Goal: Find specific page/section: Find specific page/section

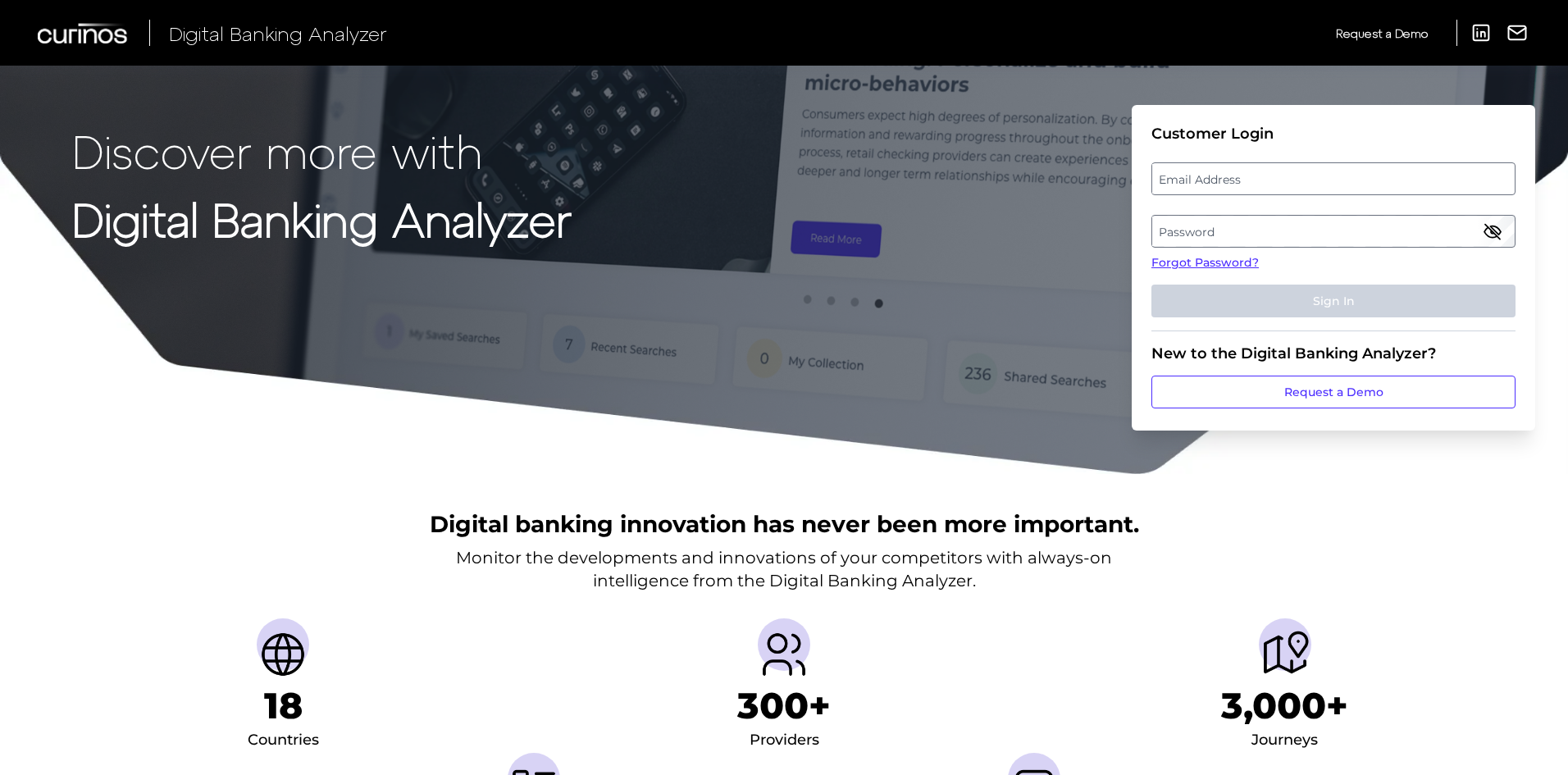
click at [1176, 184] on label "Email Address" at bounding box center [1333, 179] width 361 height 29
click at [1176, 184] on input "email" at bounding box center [1334, 179] width 364 height 33
click at [1176, 184] on input "Email Address" at bounding box center [1334, 179] width 364 height 33
type input "[EMAIL_ADDRESS][PERSON_NAME][DOMAIN_NAME]"
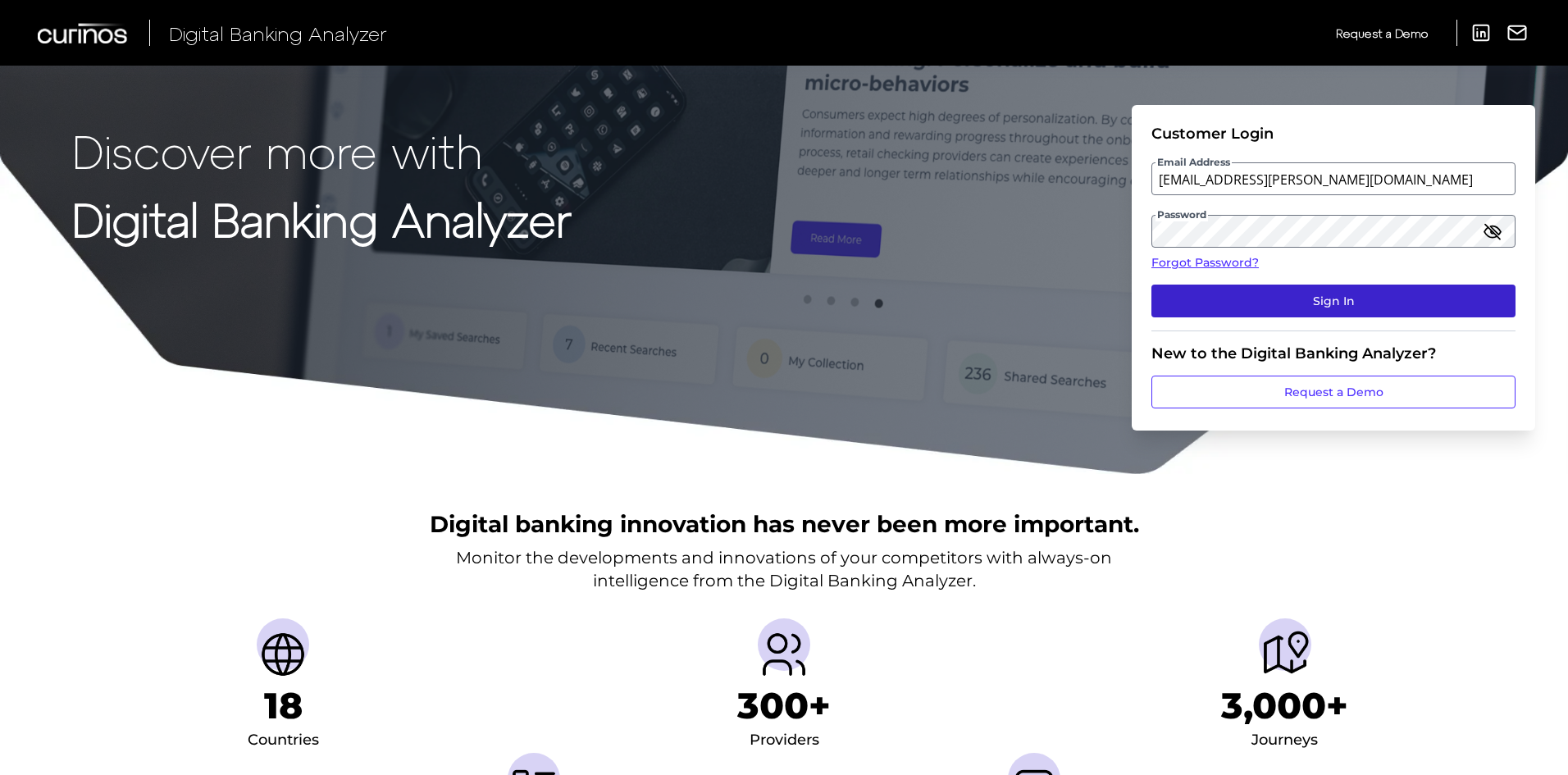
click at [1239, 309] on button "Sign In" at bounding box center [1334, 301] width 364 height 33
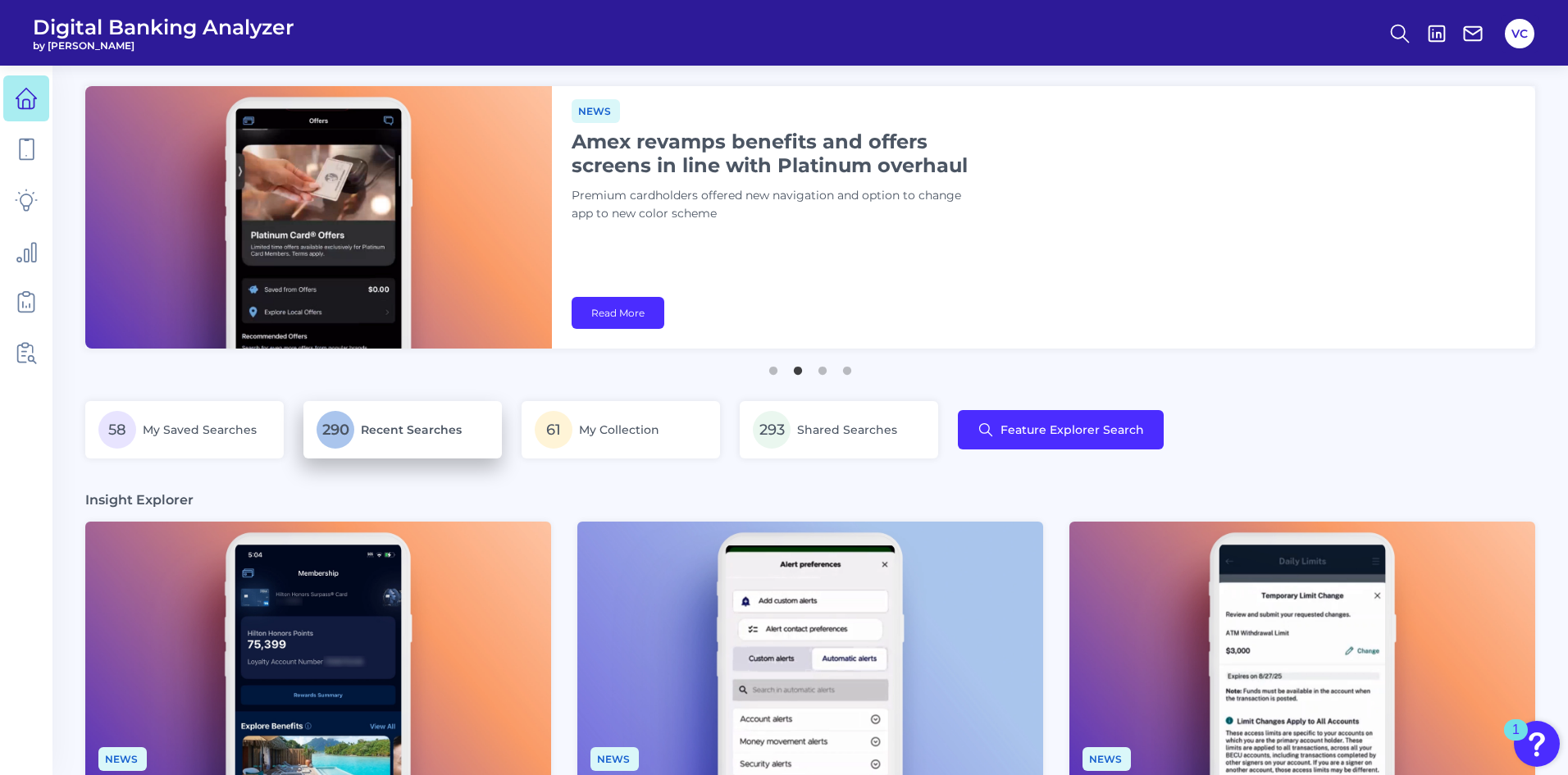
click at [415, 424] on span "Recent Searches" at bounding box center [412, 429] width 101 height 15
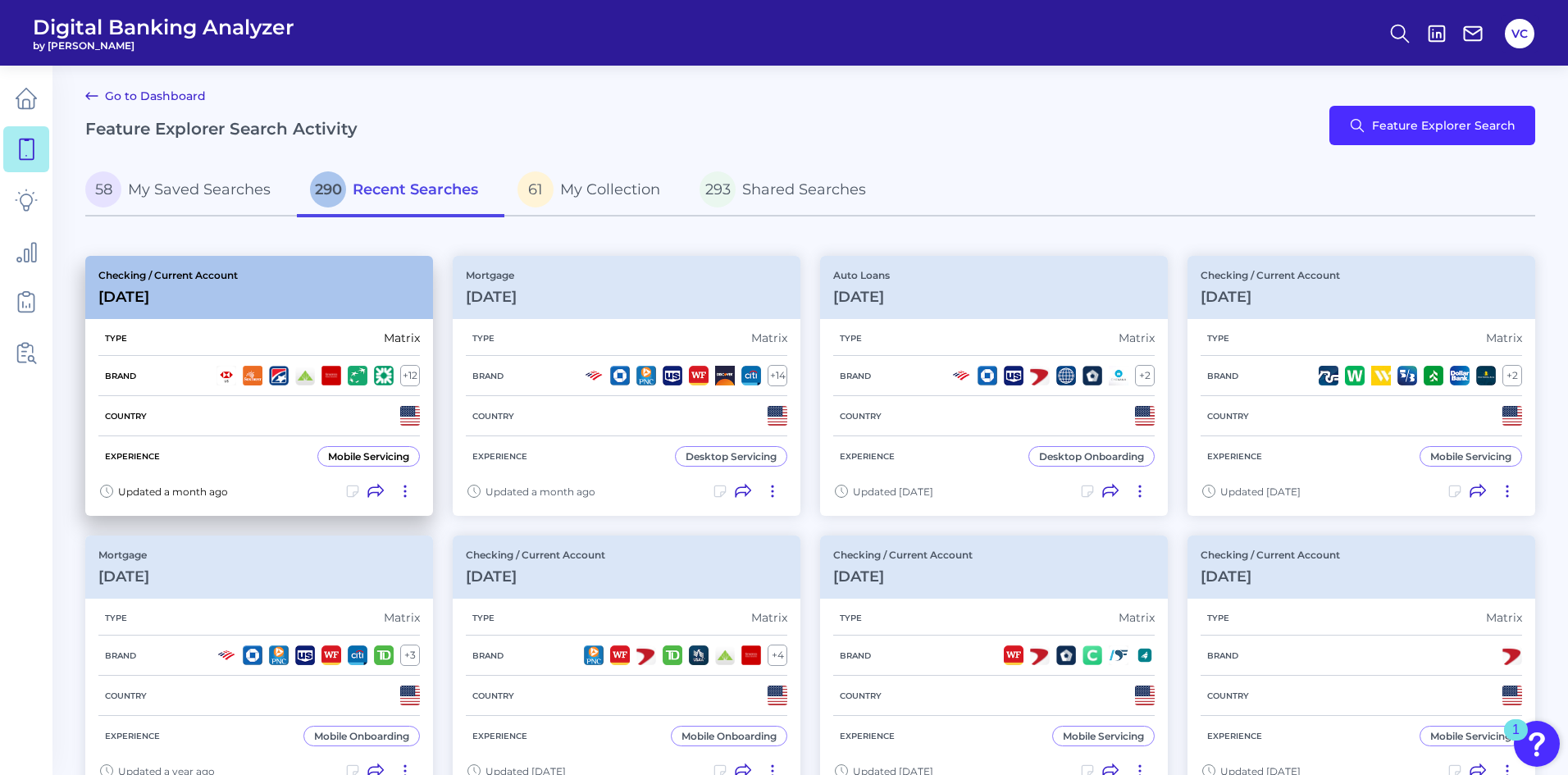
click at [215, 342] on div "Type Matrix" at bounding box center [259, 338] width 322 height 35
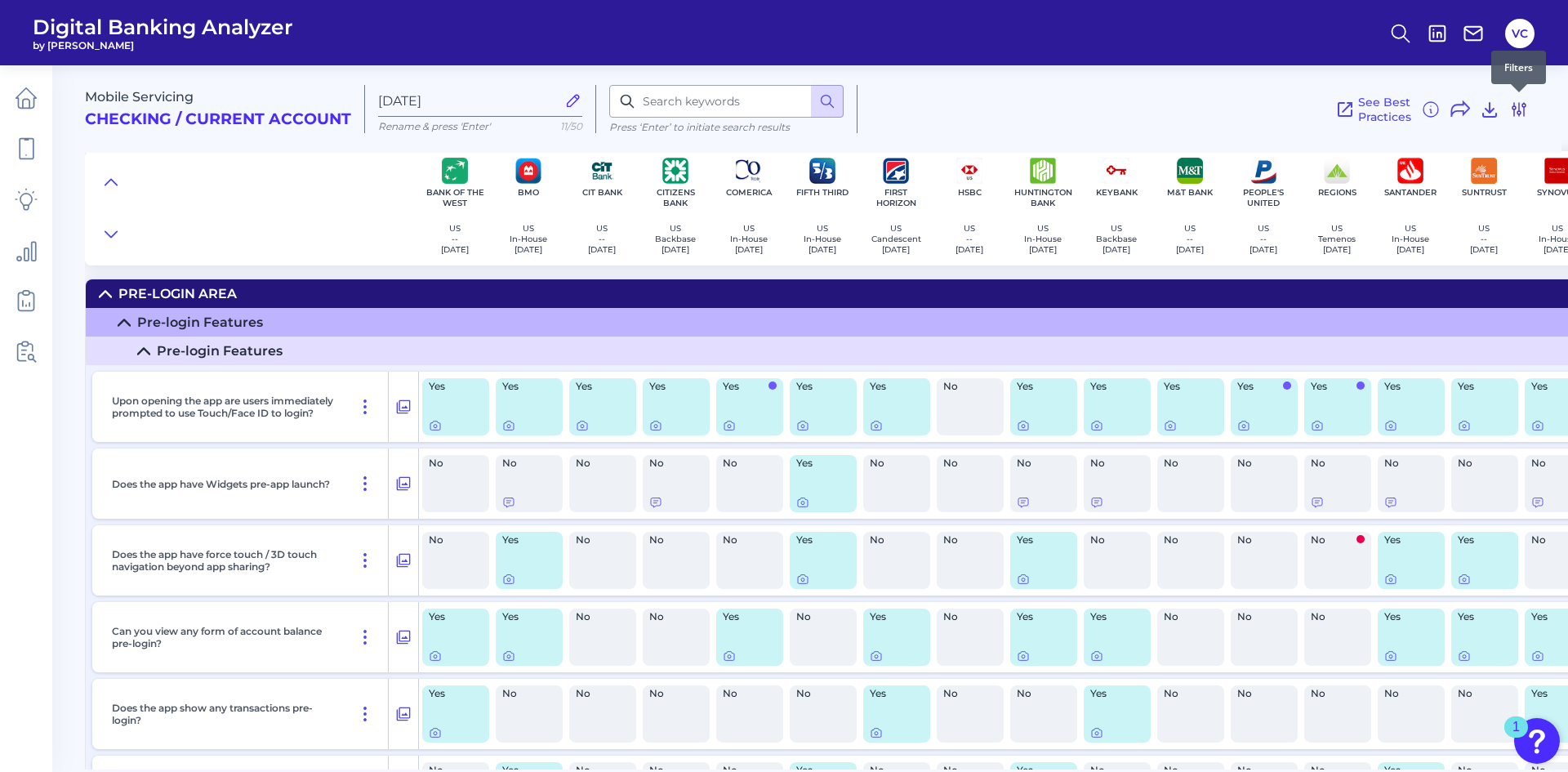
click at [1524, 115] on icon at bounding box center [1518, 109] width 13 height 13
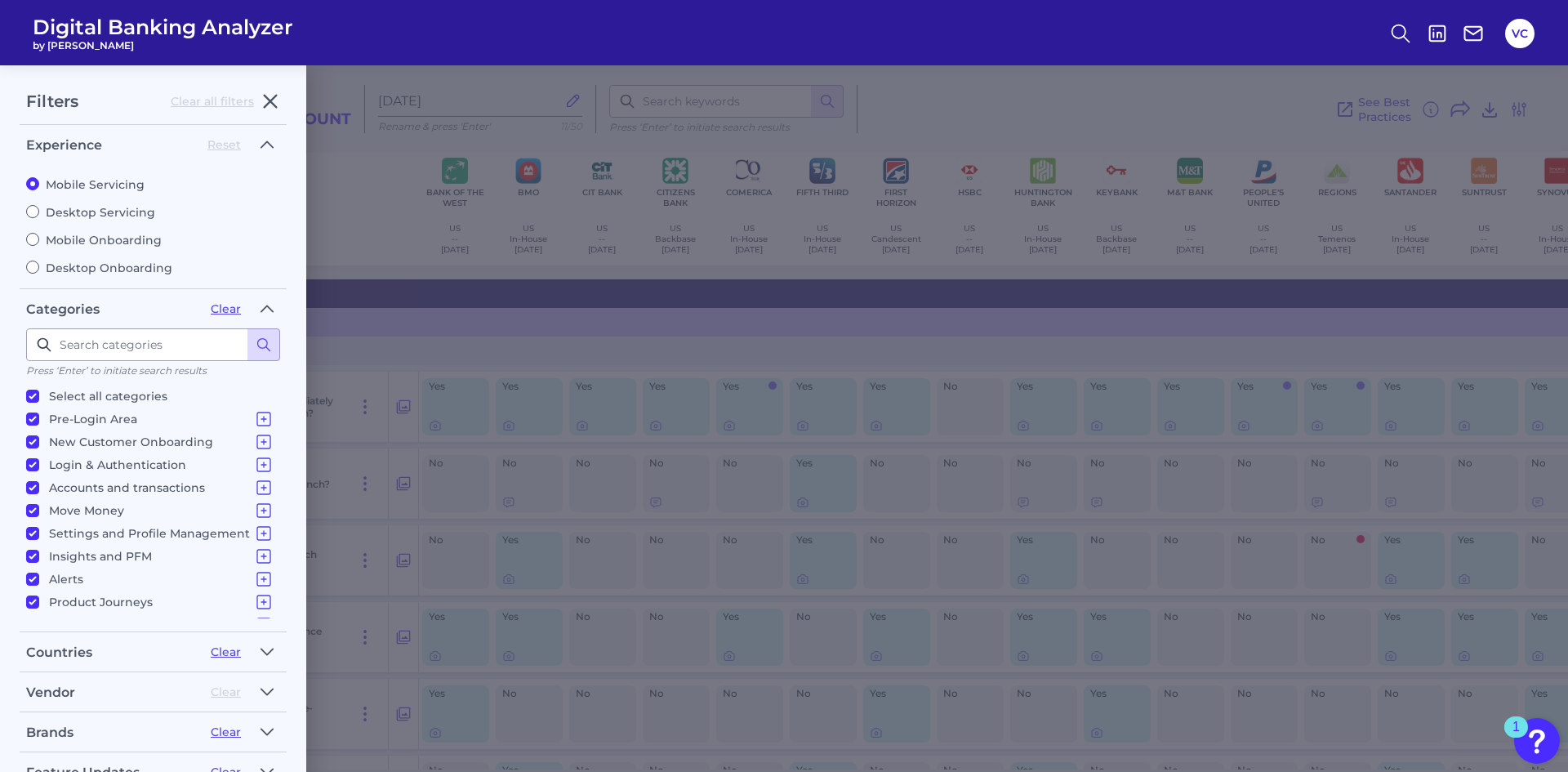
scroll to position [16, 0]
click at [262, 694] on icon "button" at bounding box center [267, 692] width 13 height 20
click at [262, 694] on icon "button" at bounding box center [267, 692] width 11 height 6
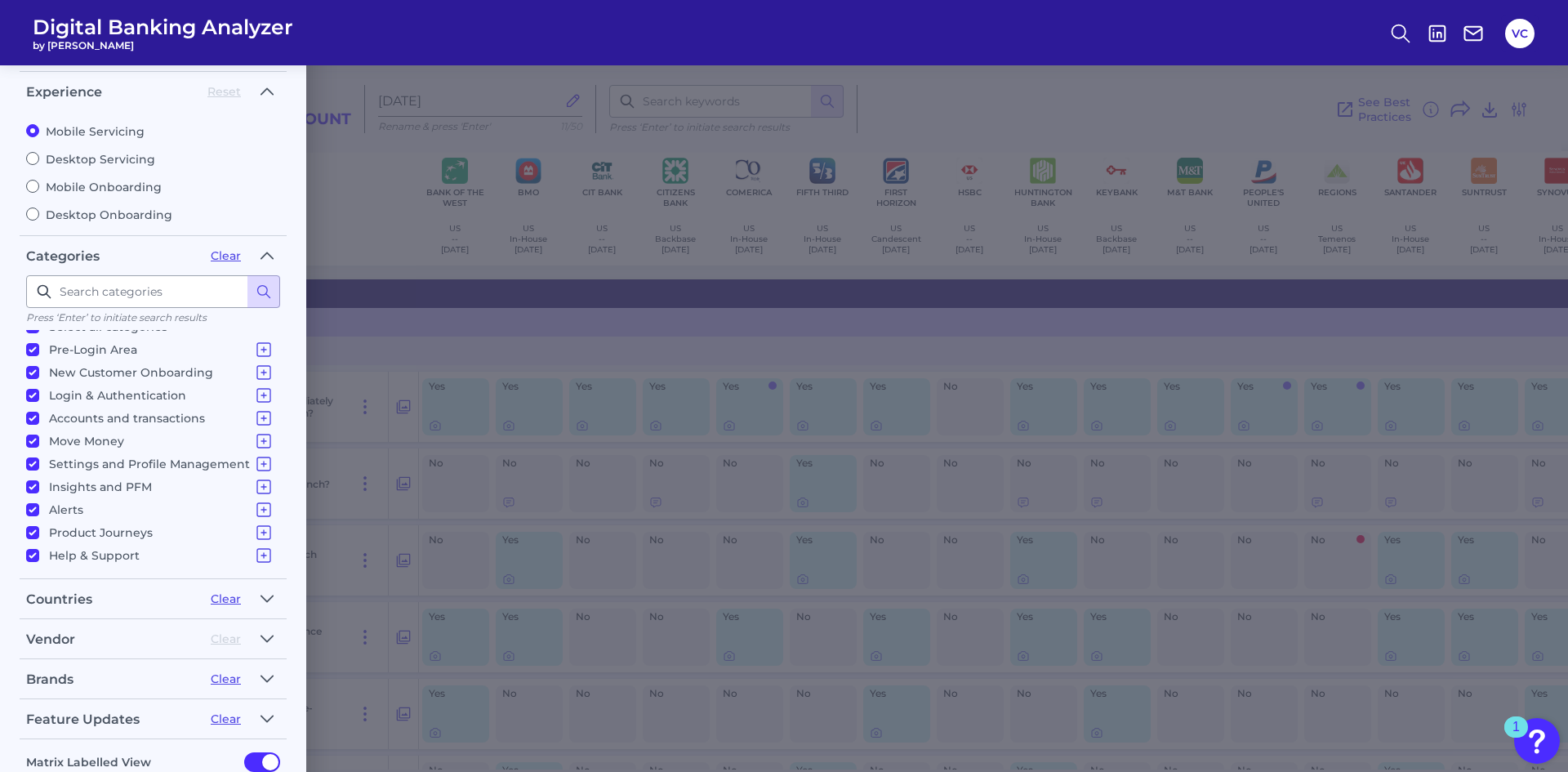
scroll to position [82, 0]
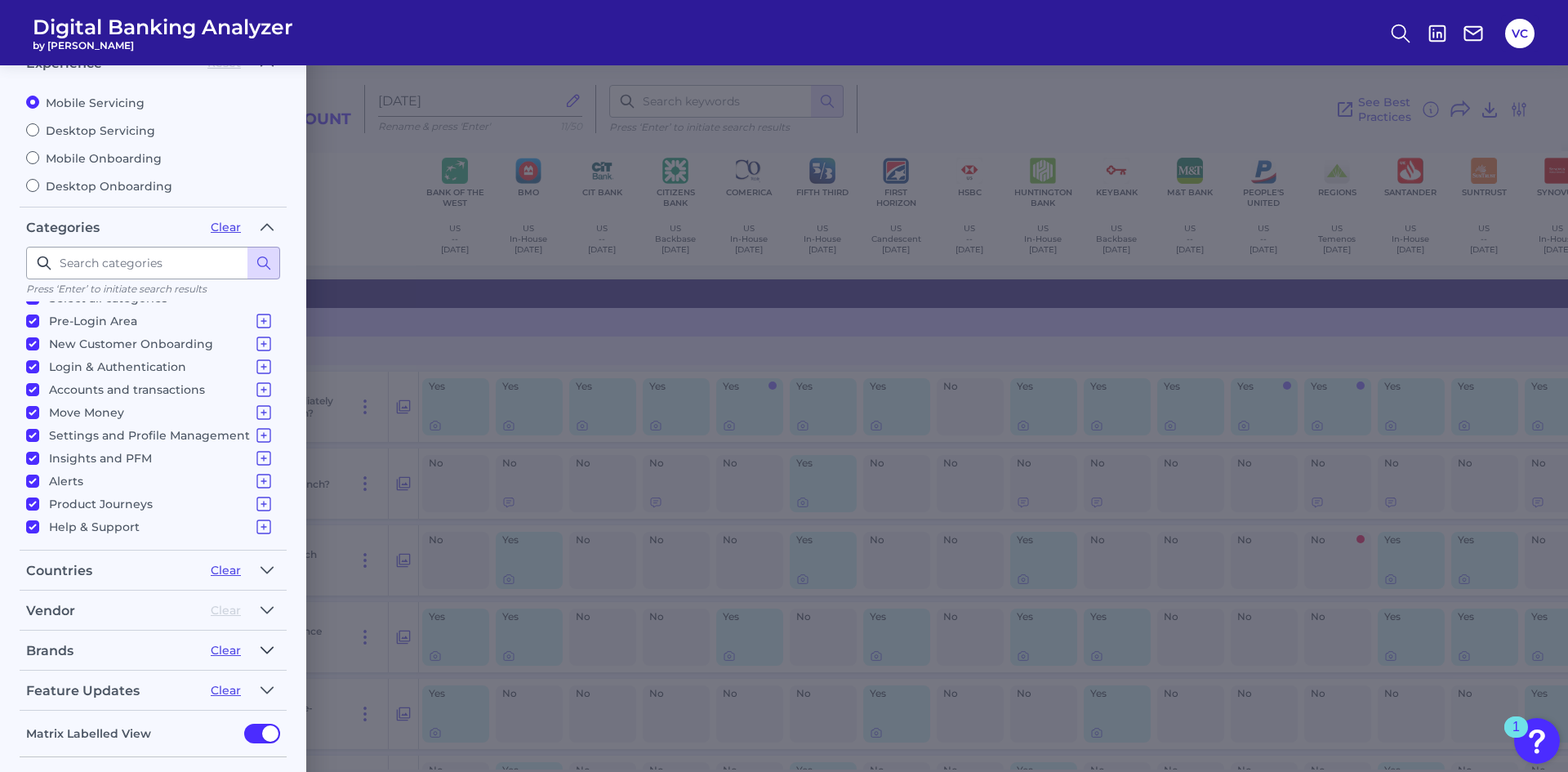
click at [267, 651] on icon "button" at bounding box center [267, 650] width 13 height 20
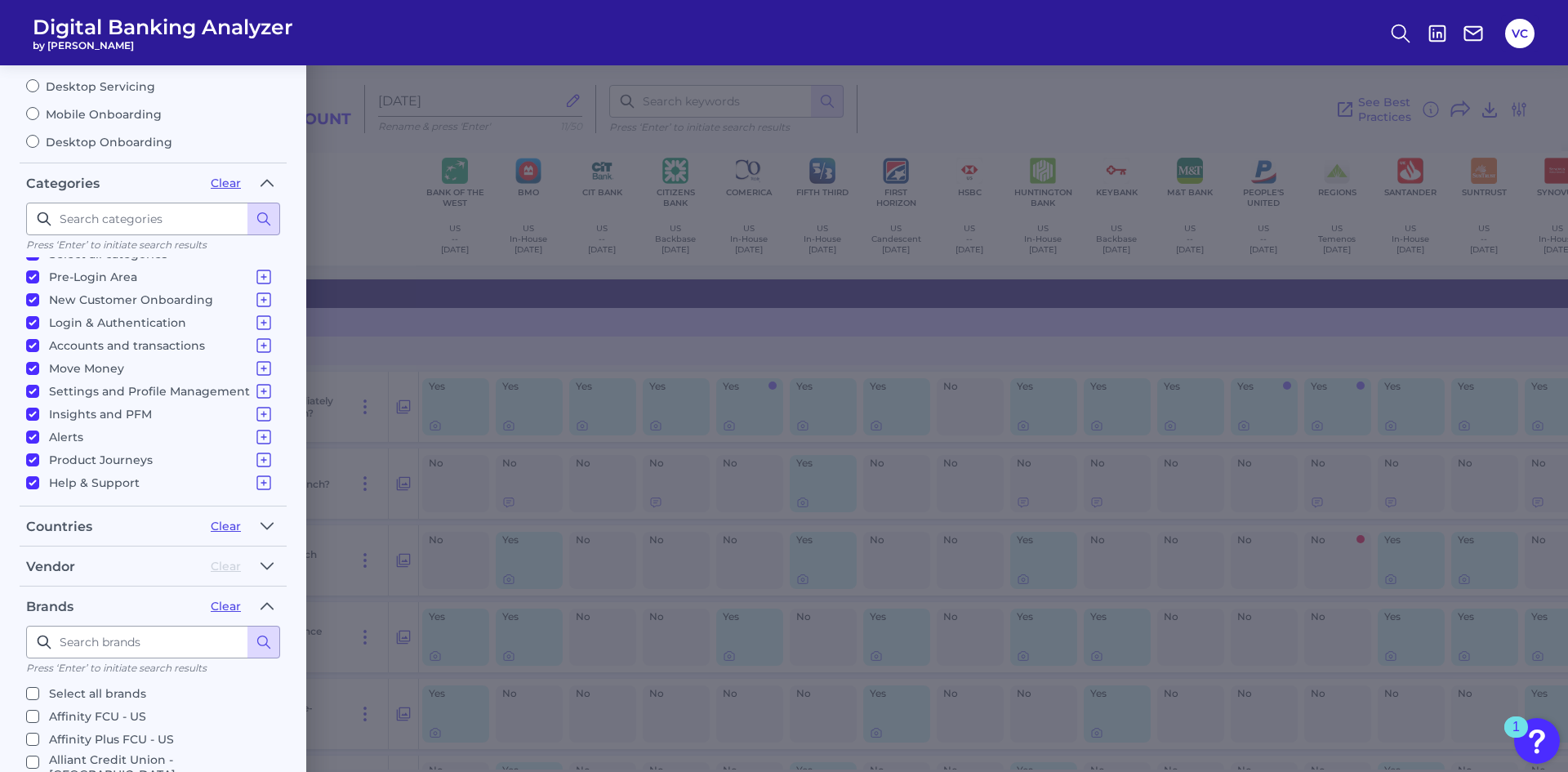
scroll to position [245, 0]
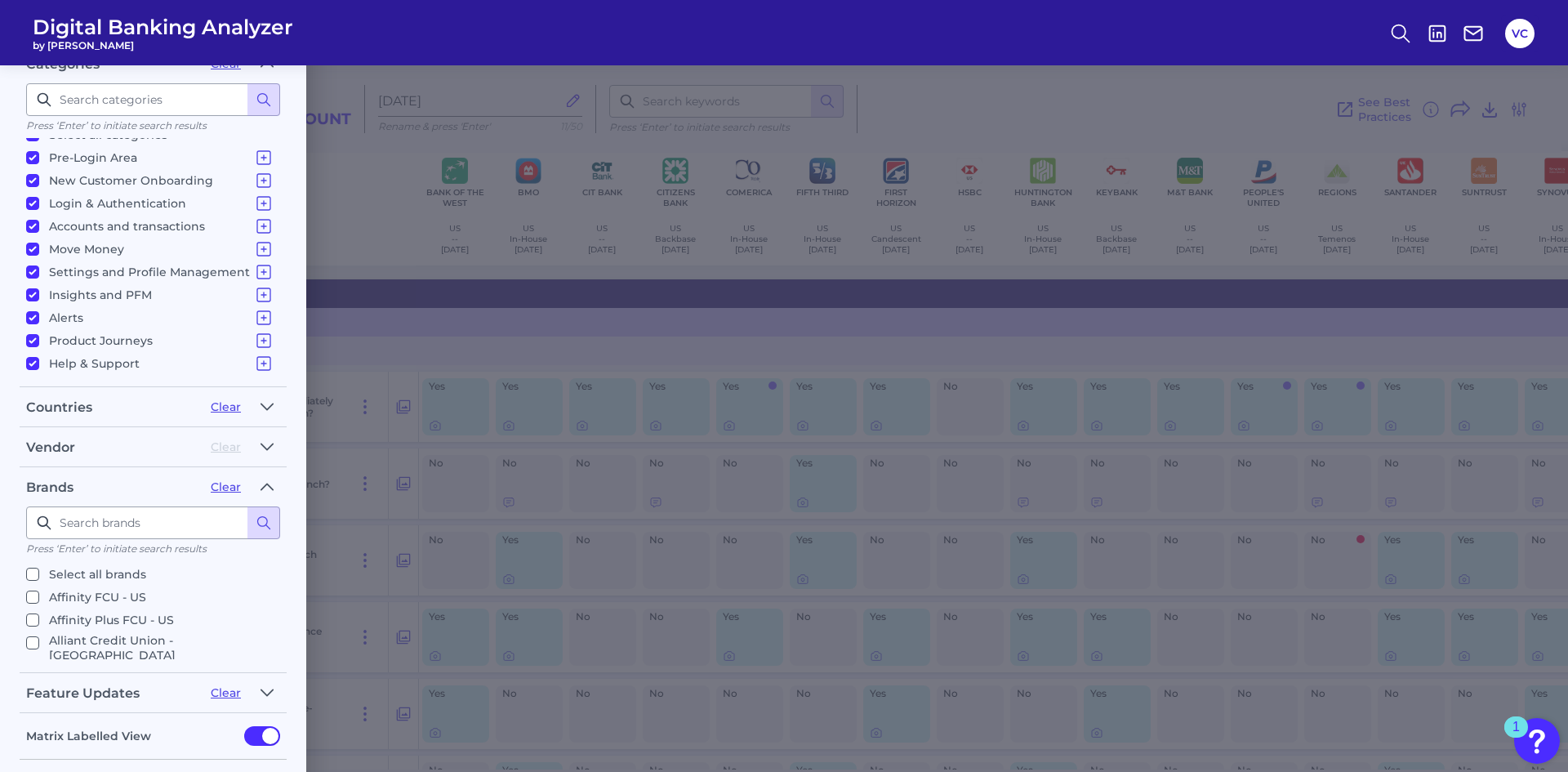
click at [31, 598] on input "Affinity FCU - US" at bounding box center [32, 597] width 13 height 13
checkbox input "true"
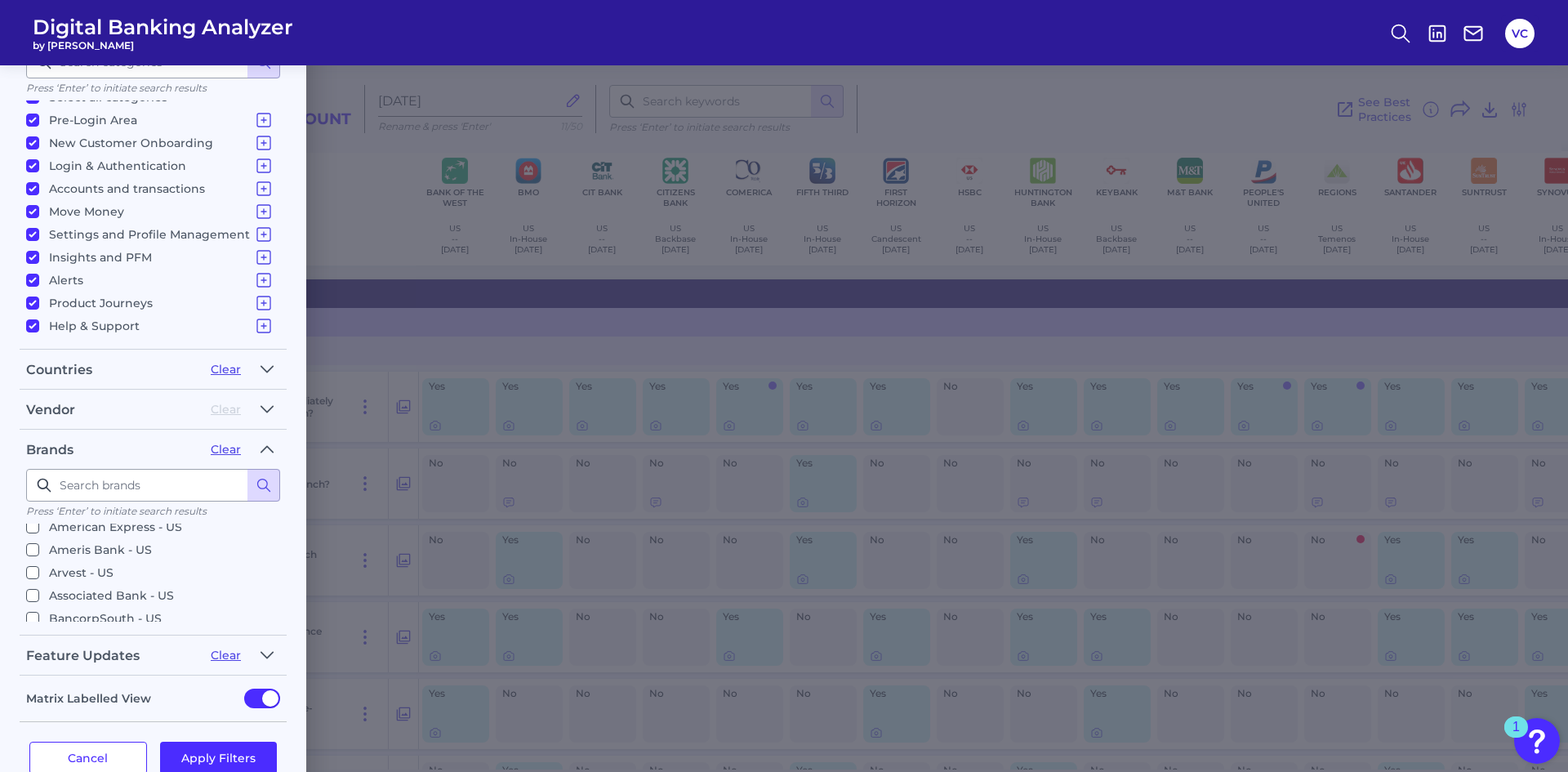
scroll to position [318, 0]
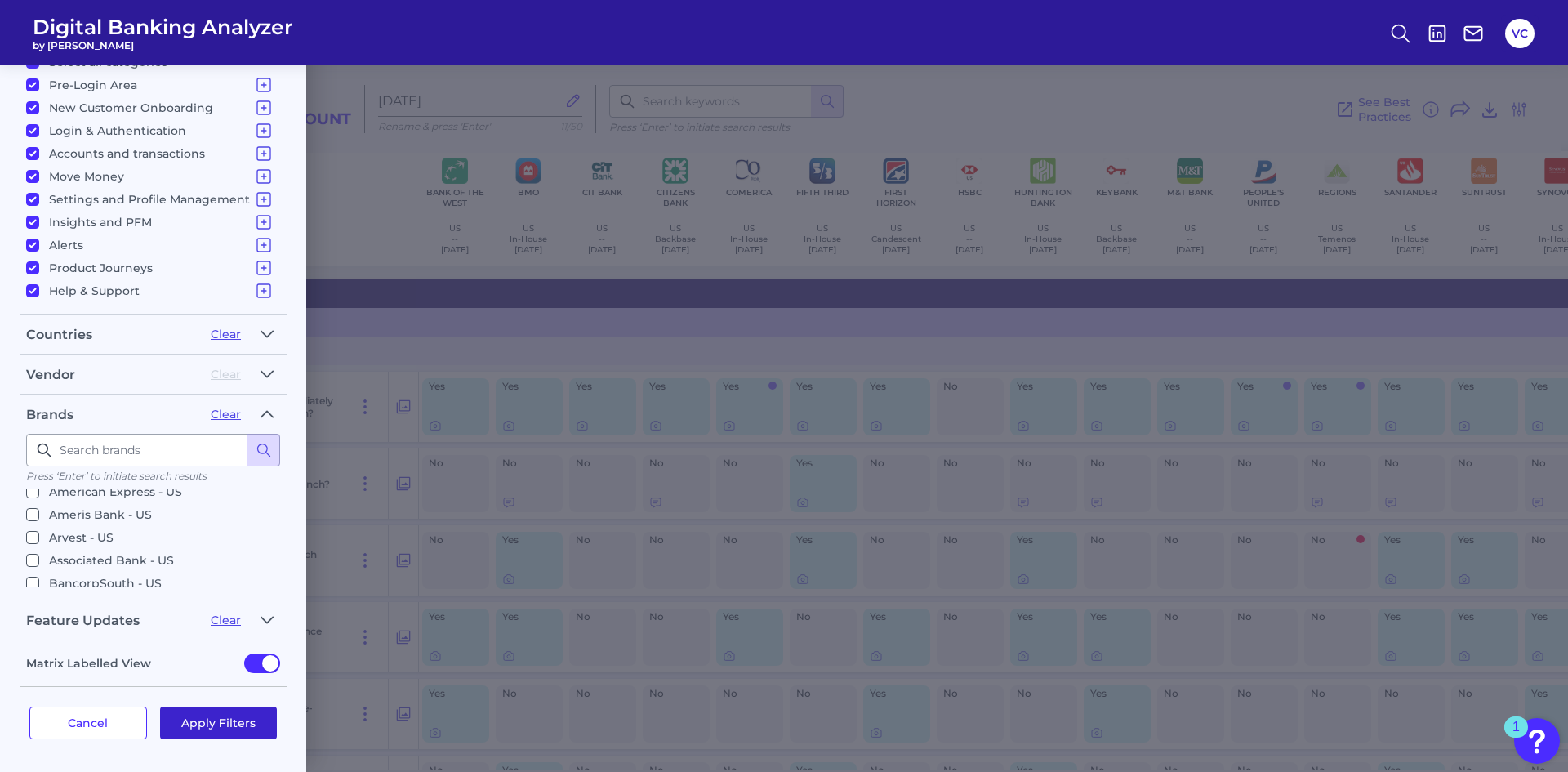
click at [225, 719] on button "Apply Filters" at bounding box center [219, 723] width 118 height 32
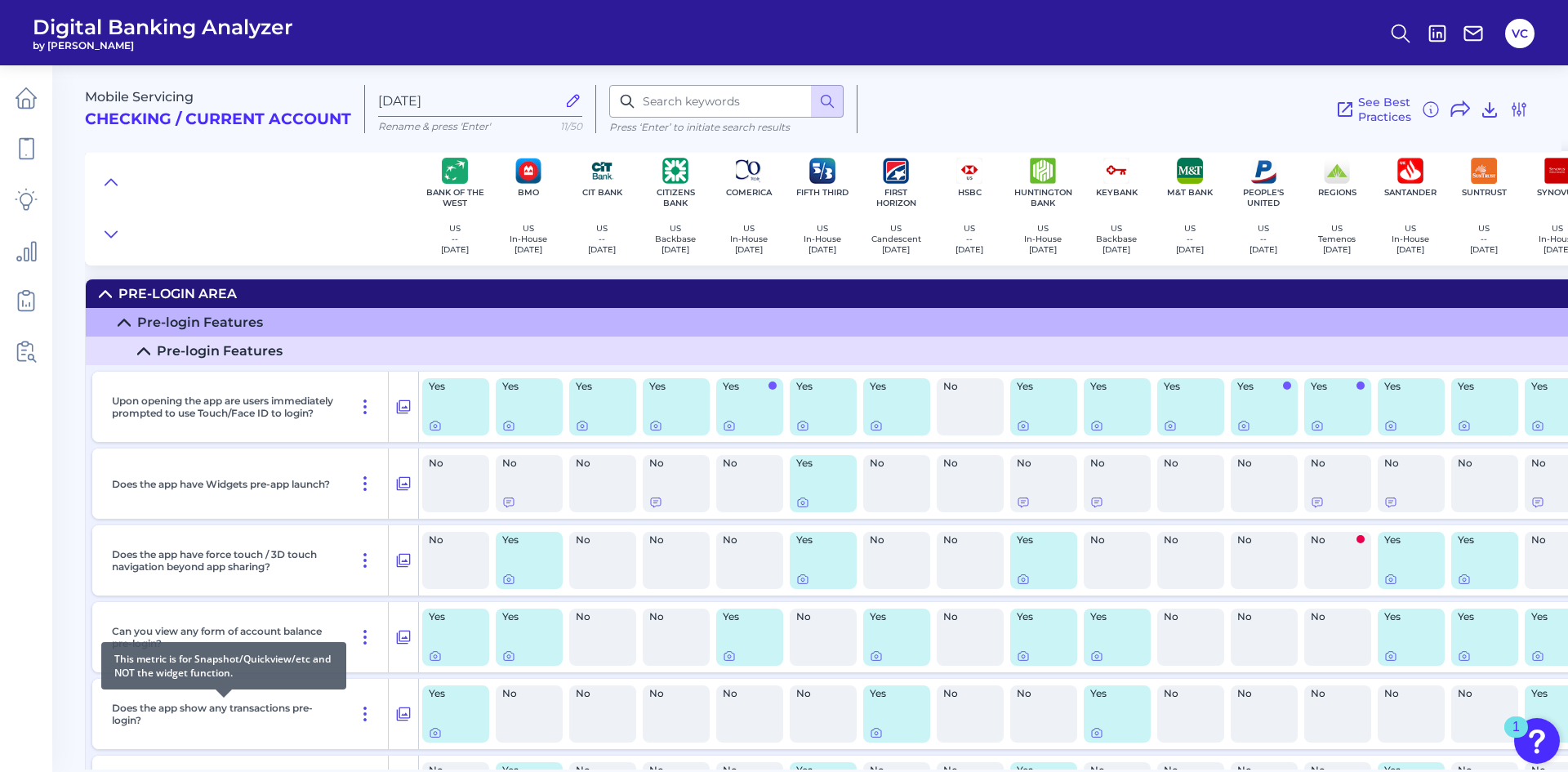
scroll to position [0, 0]
